Goal: Task Accomplishment & Management: Manage account settings

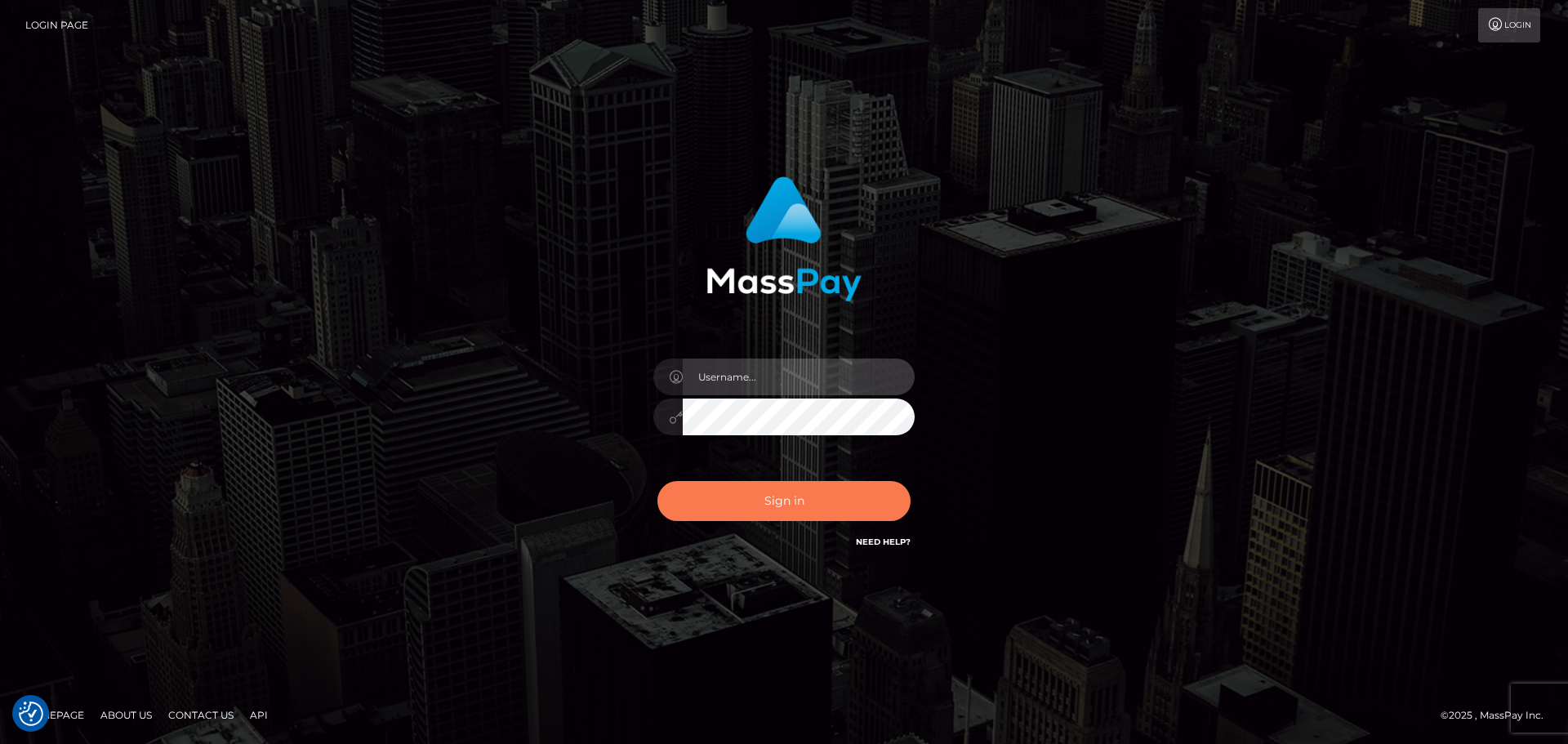
type input "hello.feetfinder"
click at [783, 505] on button "Sign in" at bounding box center [784, 501] width 254 height 40
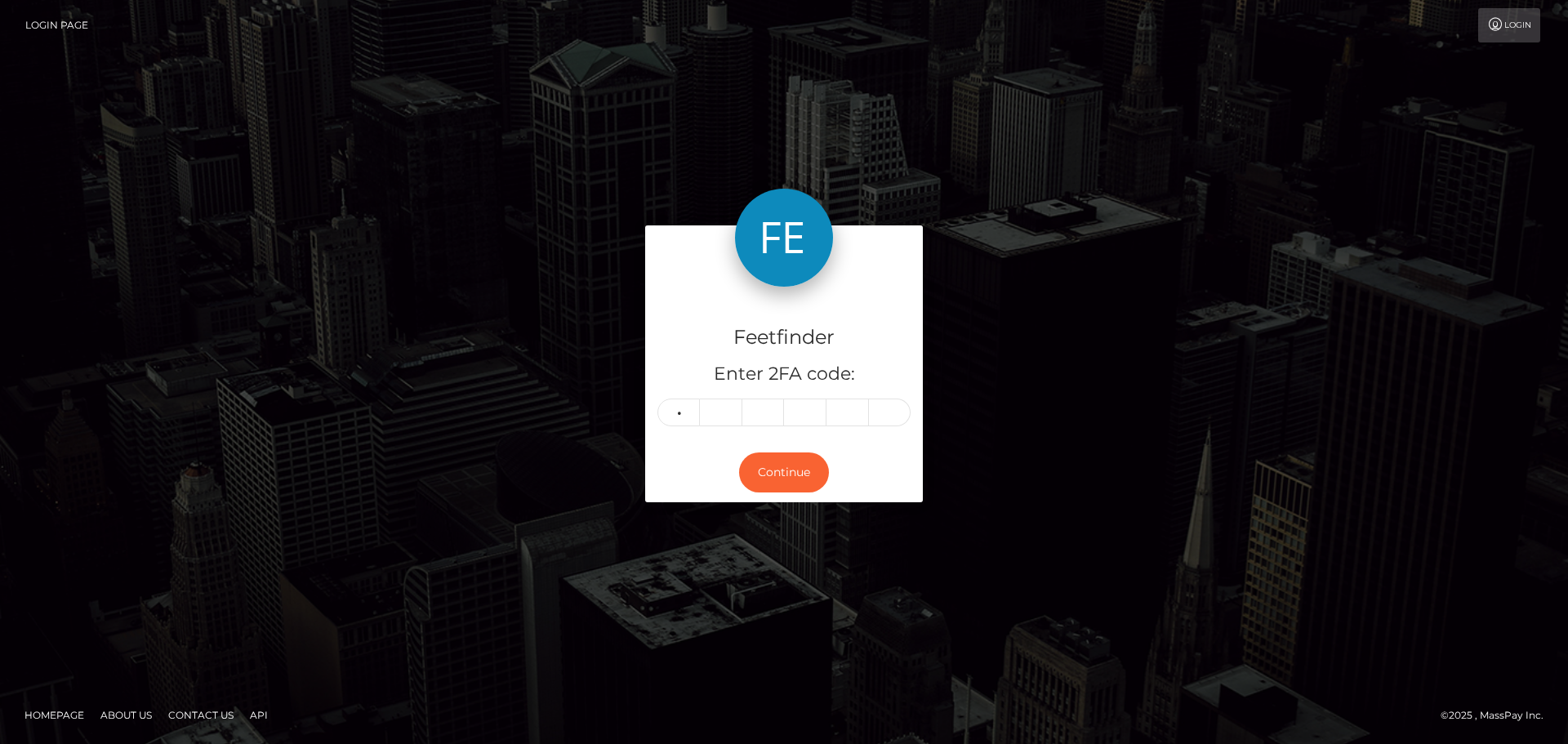
type input "8"
type input "5"
type input "0"
type input "7"
type input "3"
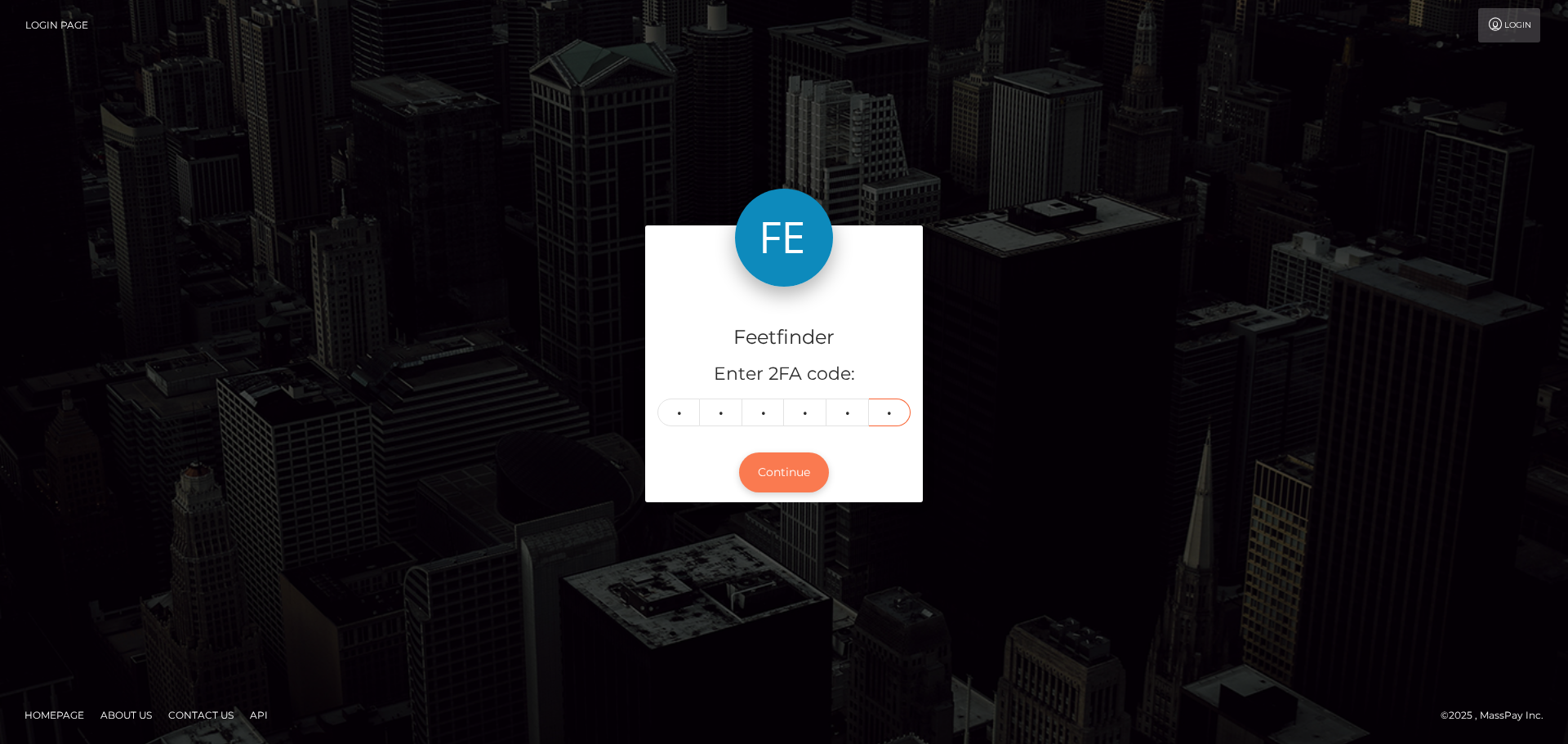
type input "6"
click at [779, 470] on button "Continue" at bounding box center [784, 473] width 89 height 40
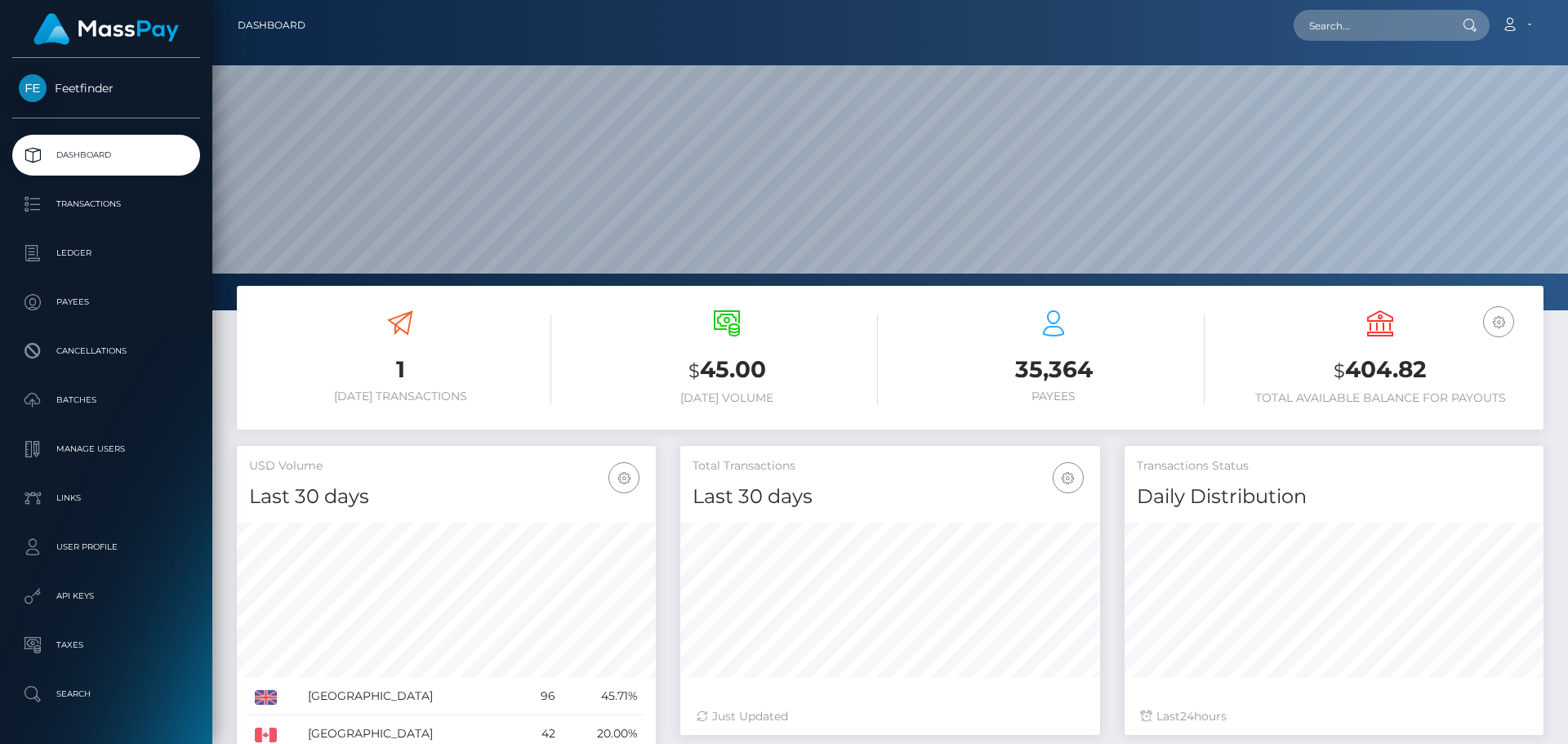
scroll to position [290, 419]
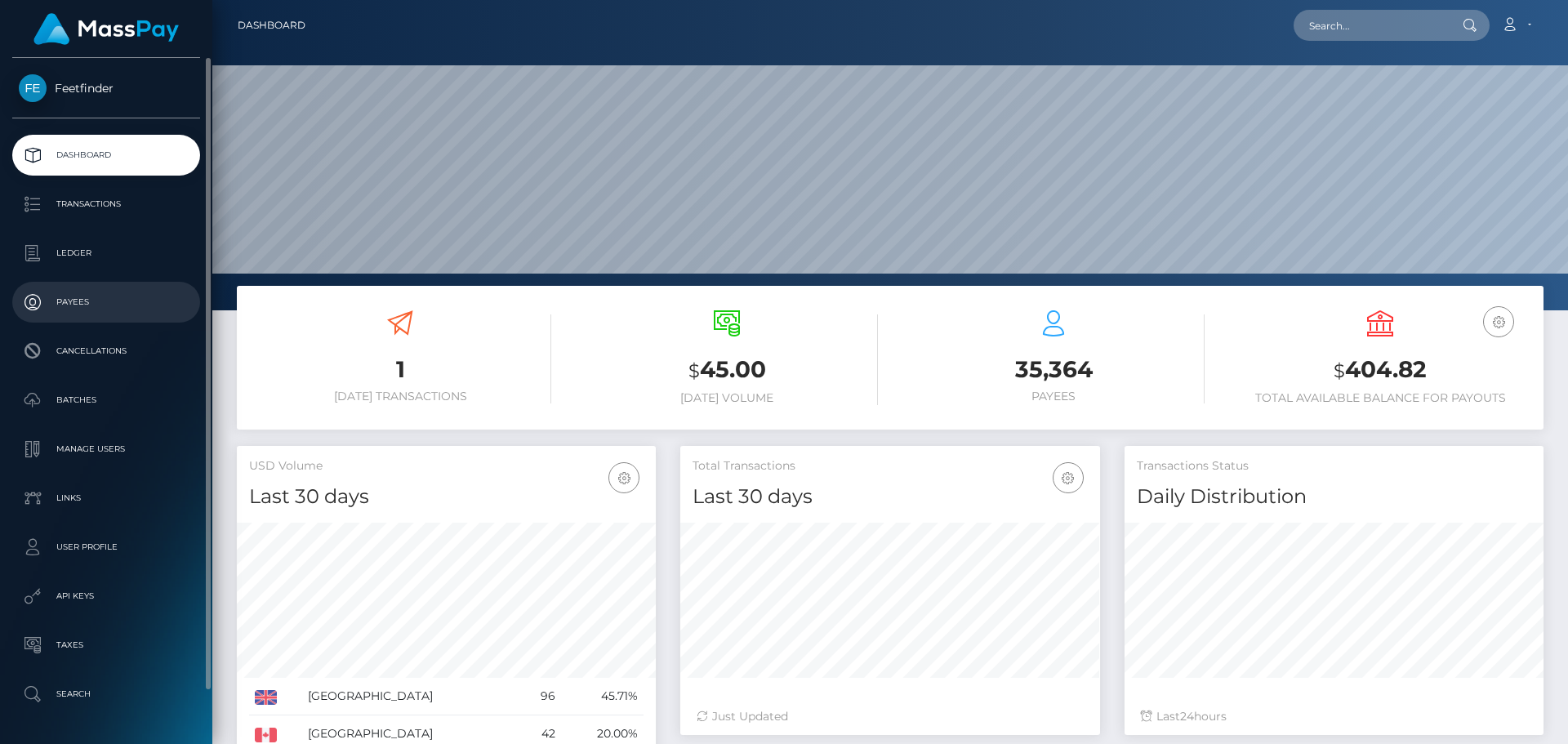
click at [76, 301] on p "Payees" at bounding box center [105, 302] width 175 height 25
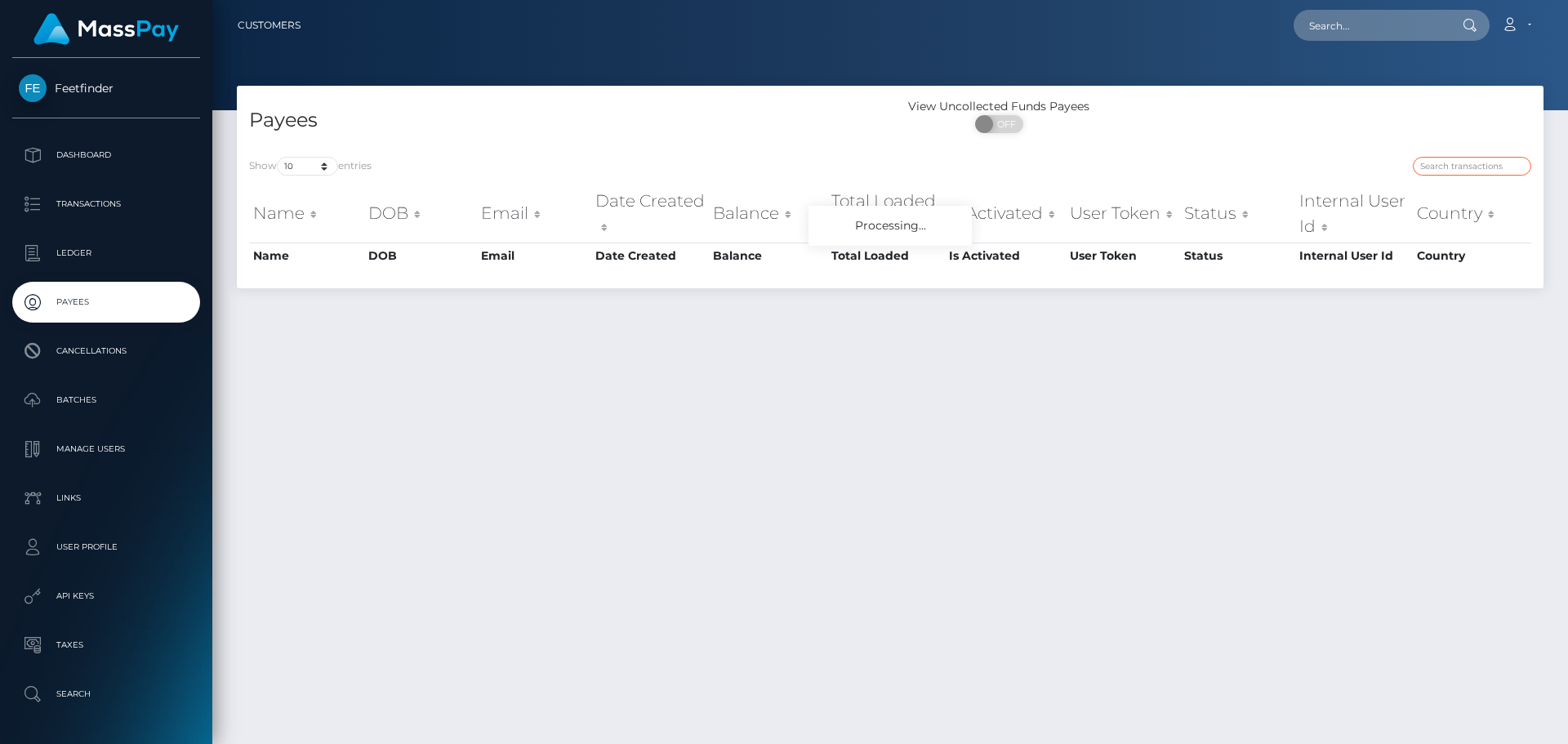
click at [1477, 161] on input "search" at bounding box center [1471, 166] width 118 height 18
paste input "5094d159-9f5d-11f0-b1e8-026f69db09b1"
type input "5094d159-9f5d-11f0-b1e8-026f69db09b1"
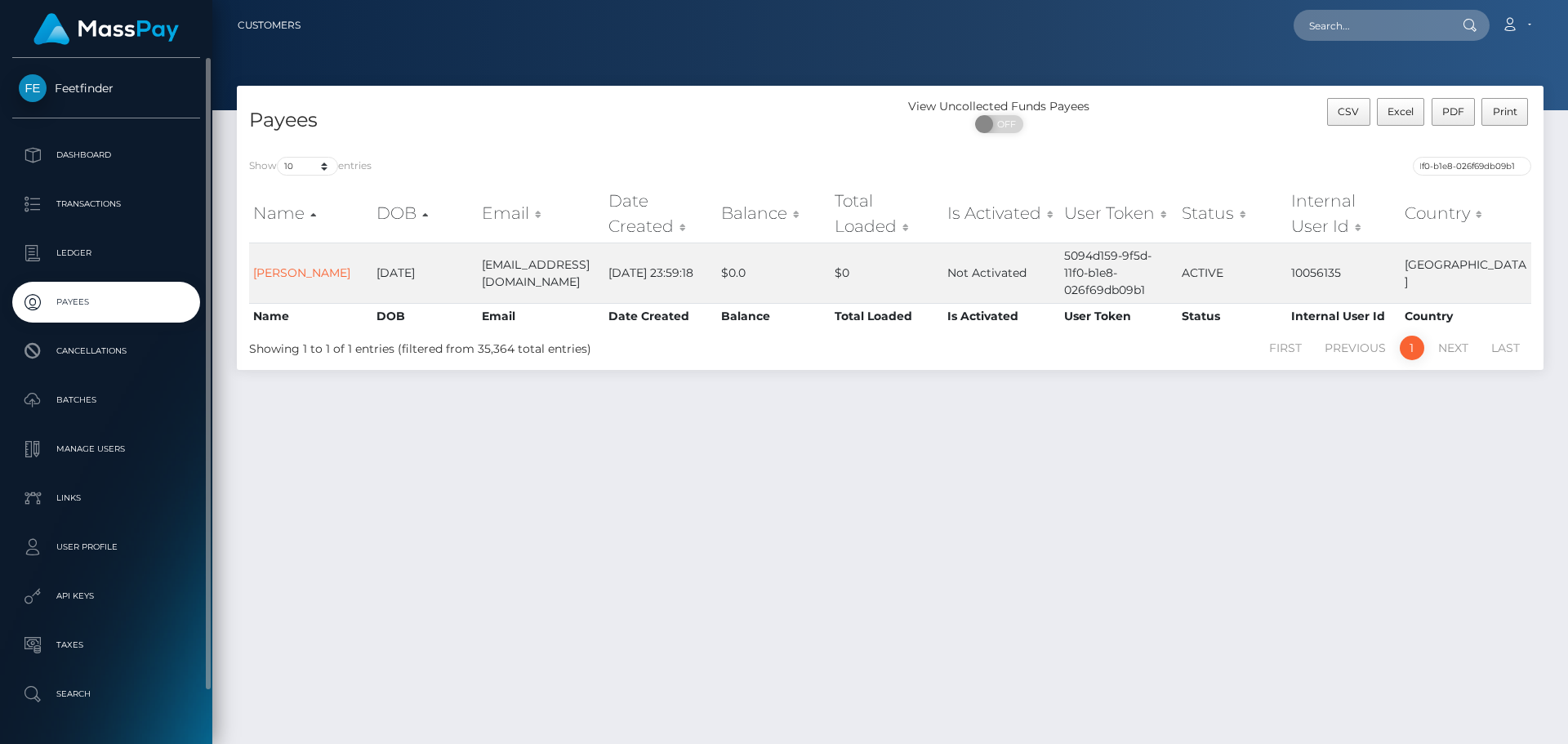
scroll to position [0, 0]
click at [1460, 175] on input "5094d159-9f5d-11f0-b1e8-026f69db09b1" at bounding box center [1471, 166] width 118 height 18
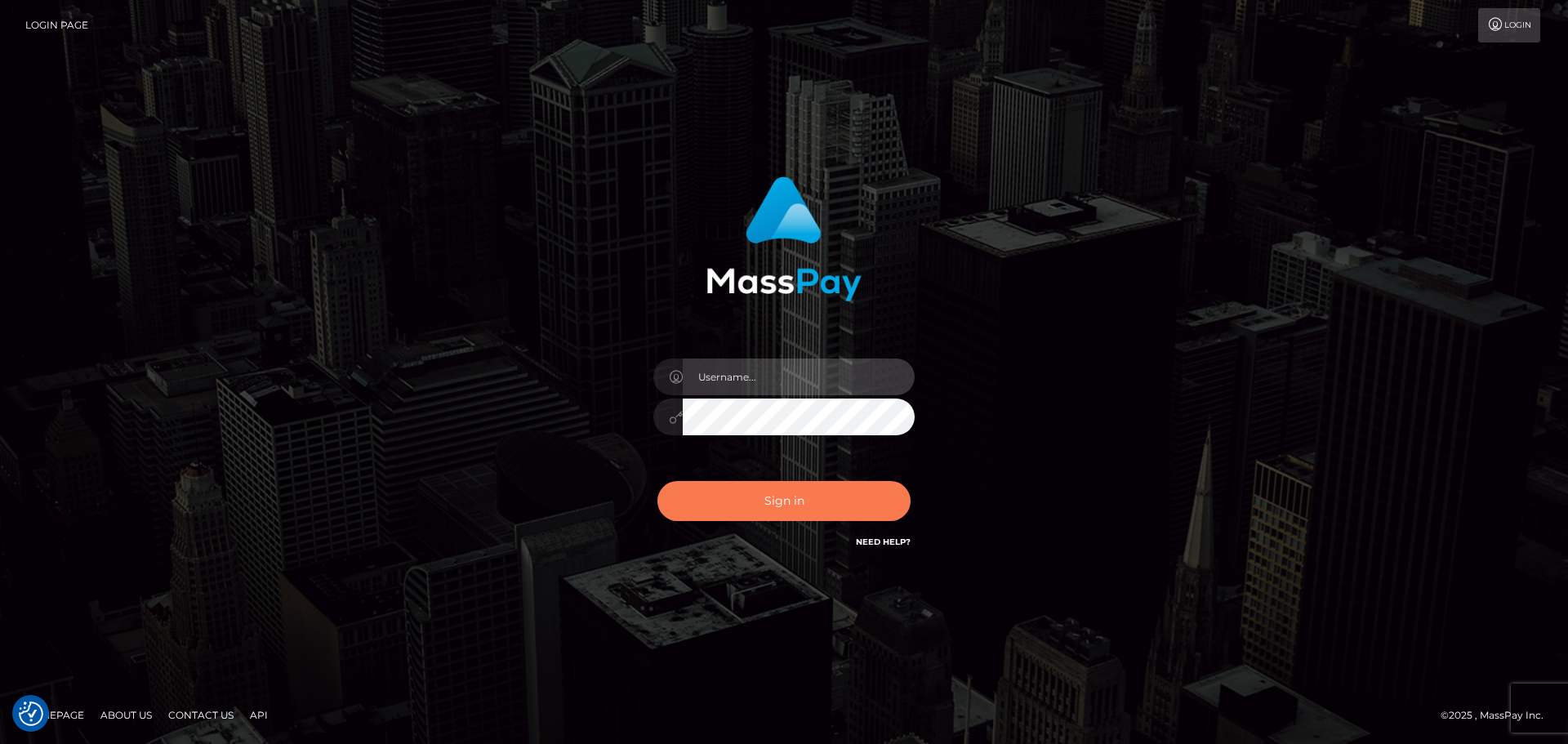
type input "hello.feetfinder"
click at [784, 499] on button "Sign in" at bounding box center [784, 501] width 254 height 40
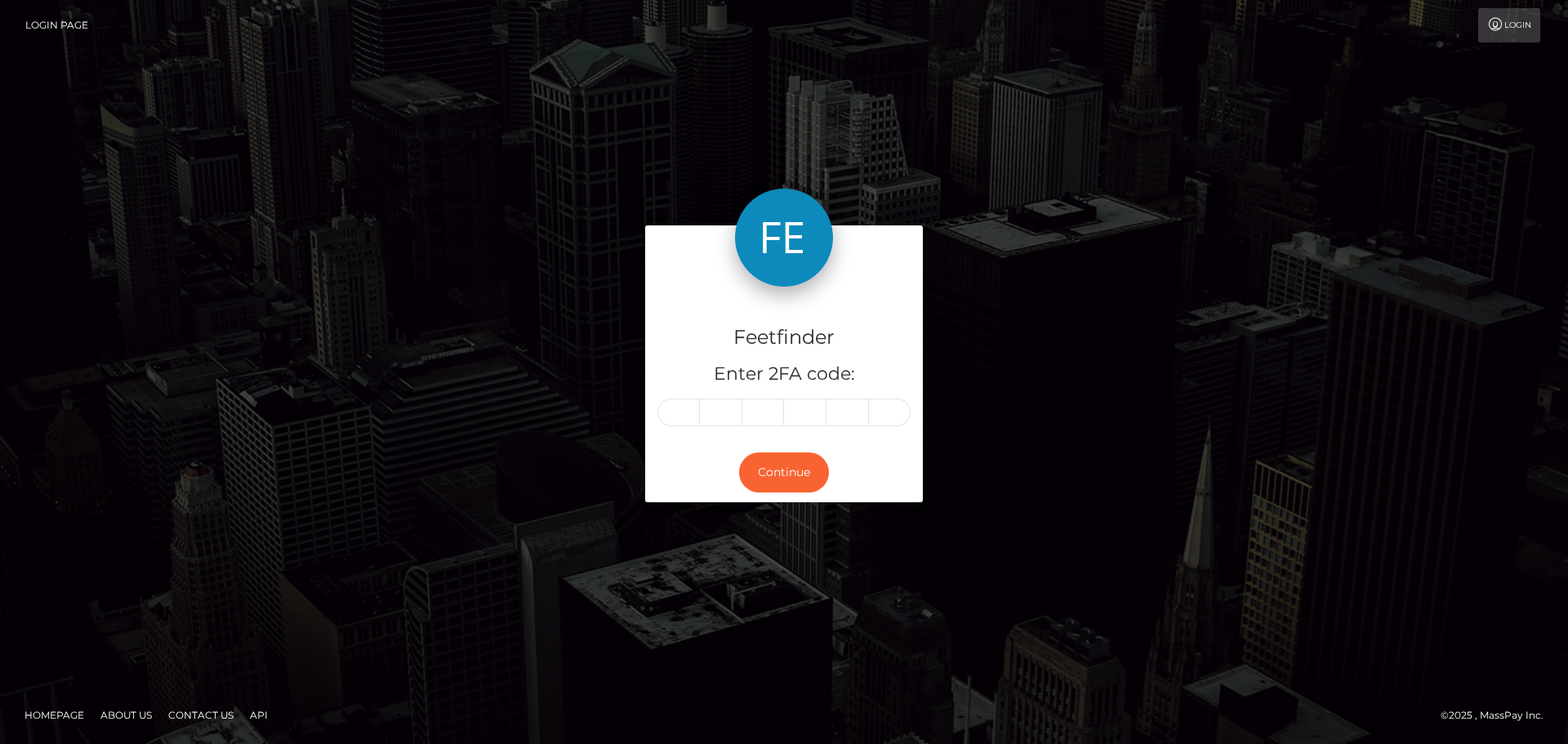
click at [703, 429] on div "Feetfinder Enter 2FA code:" at bounding box center [784, 365] width 277 height 157
drag, startPoint x: 687, startPoint y: 418, endPoint x: 665, endPoint y: 424, distance: 22.8
click at [677, 414] on input "text" at bounding box center [678, 412] width 42 height 28
type input "0"
type input "5"
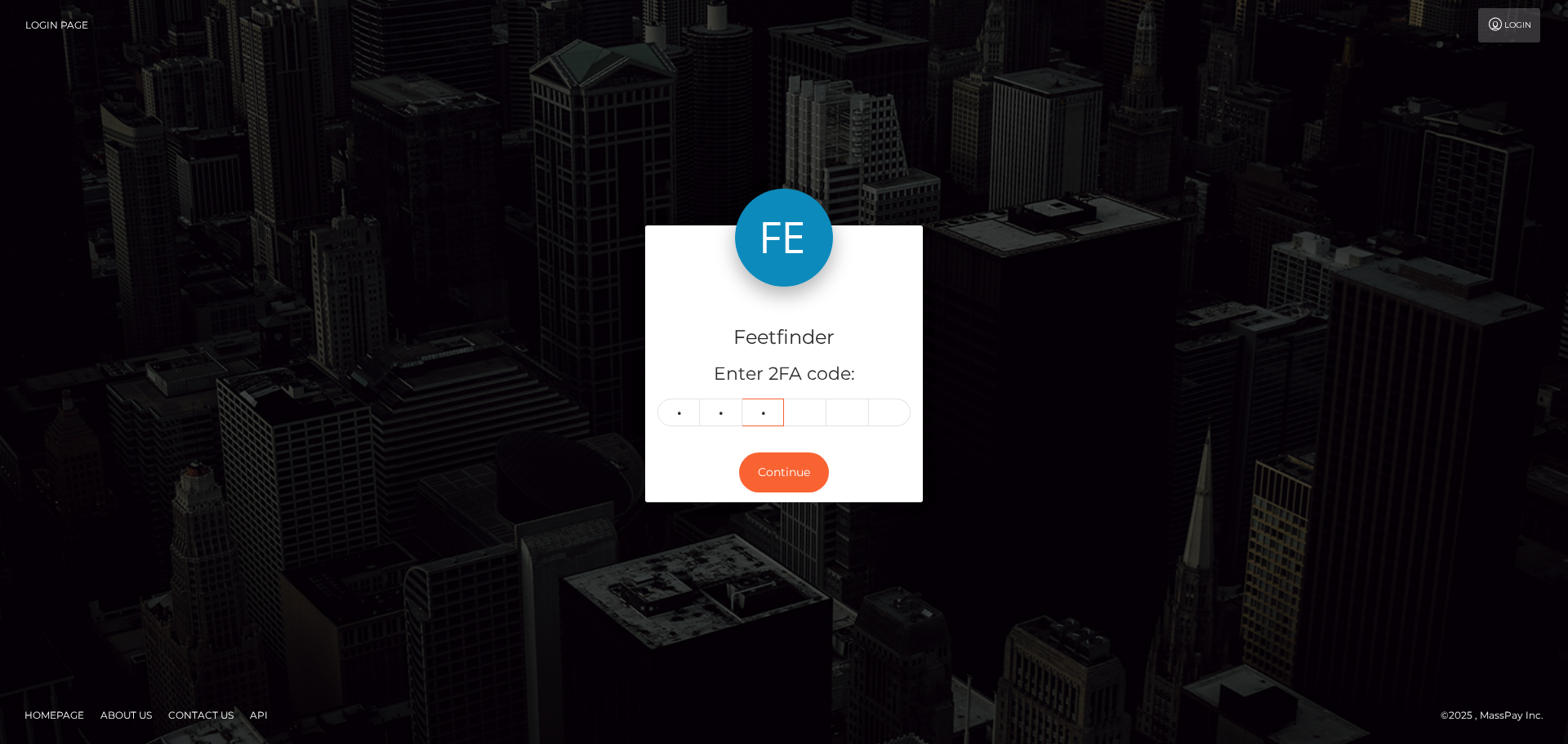
type input "7"
type input "2"
